Goal: Download file/media

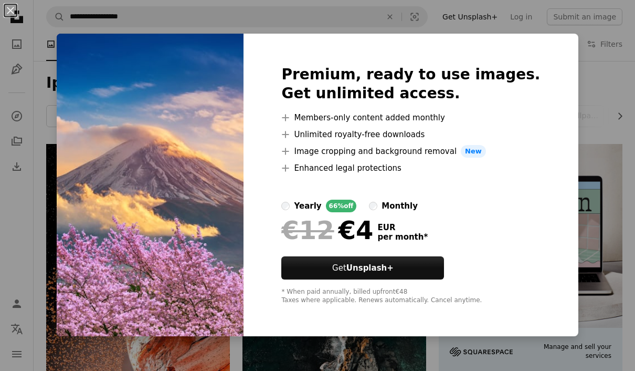
scroll to position [3886, 0]
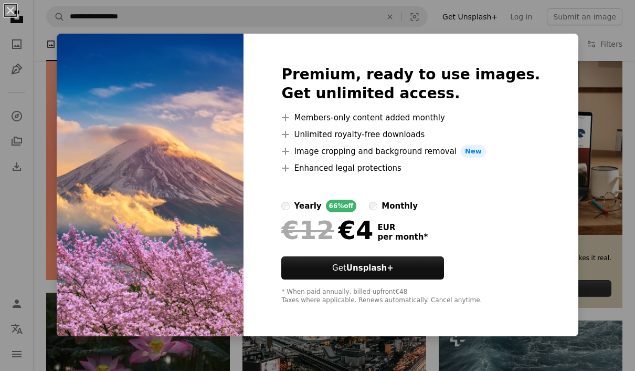
click at [36, 109] on div "An X shape Premium, ready to use images. Get unlimited access. A plus sign Memb…" at bounding box center [317, 185] width 635 height 371
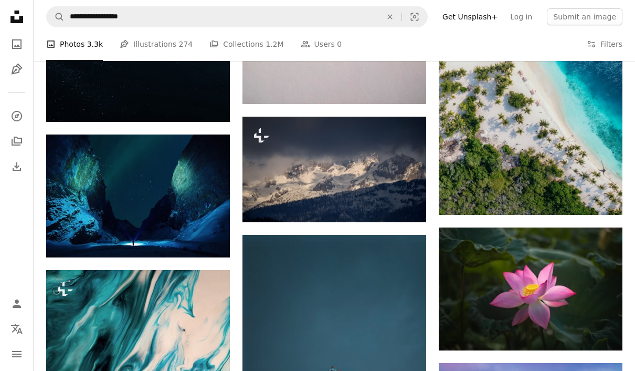
scroll to position [7409, 0]
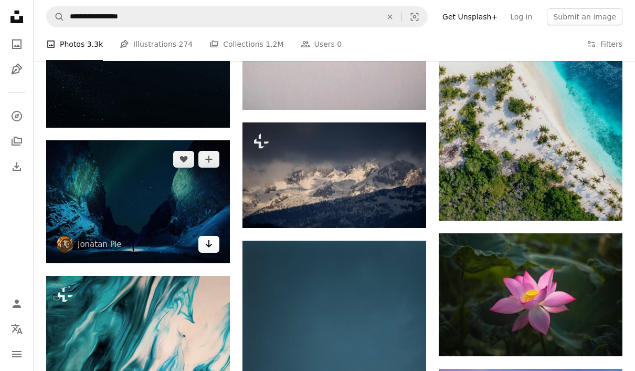
click at [212, 238] on icon "Arrow pointing down" at bounding box center [209, 243] width 8 height 13
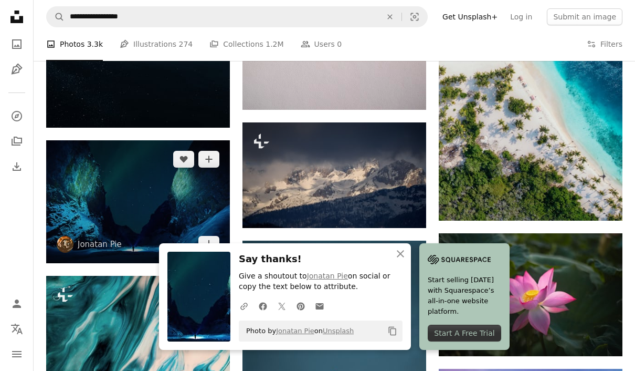
click at [191, 196] on img at bounding box center [138, 201] width 184 height 123
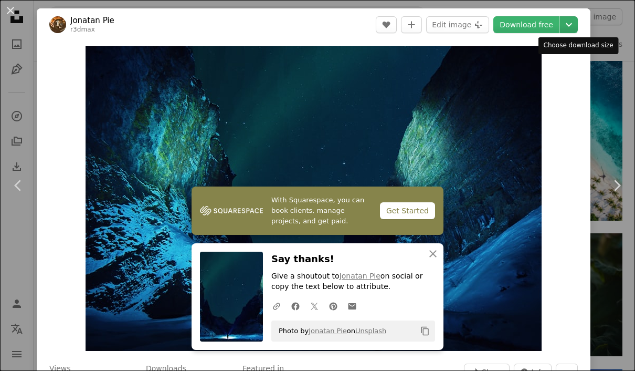
click at [577, 26] on icon "Chevron down" at bounding box center [569, 24] width 17 height 13
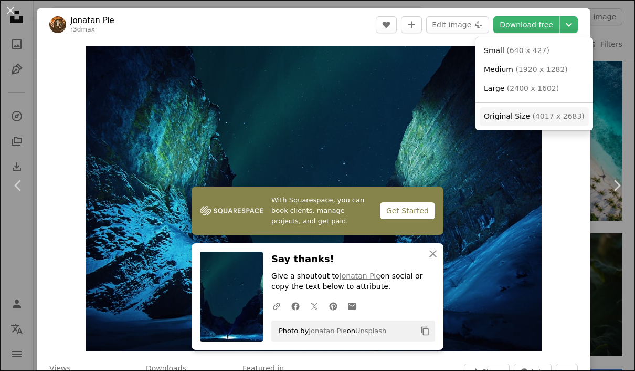
click at [554, 112] on span "( 4017 x 2683 )" at bounding box center [558, 116] width 52 height 8
